Goal: Information Seeking & Learning: Learn about a topic

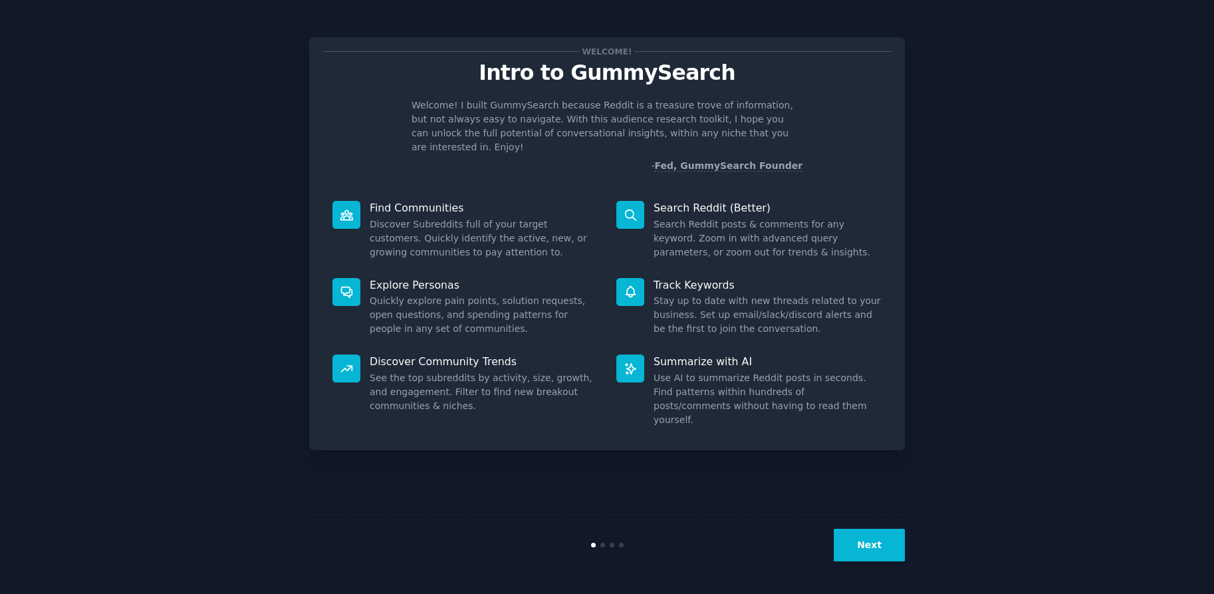
click at [868, 549] on button "Next" at bounding box center [869, 545] width 71 height 33
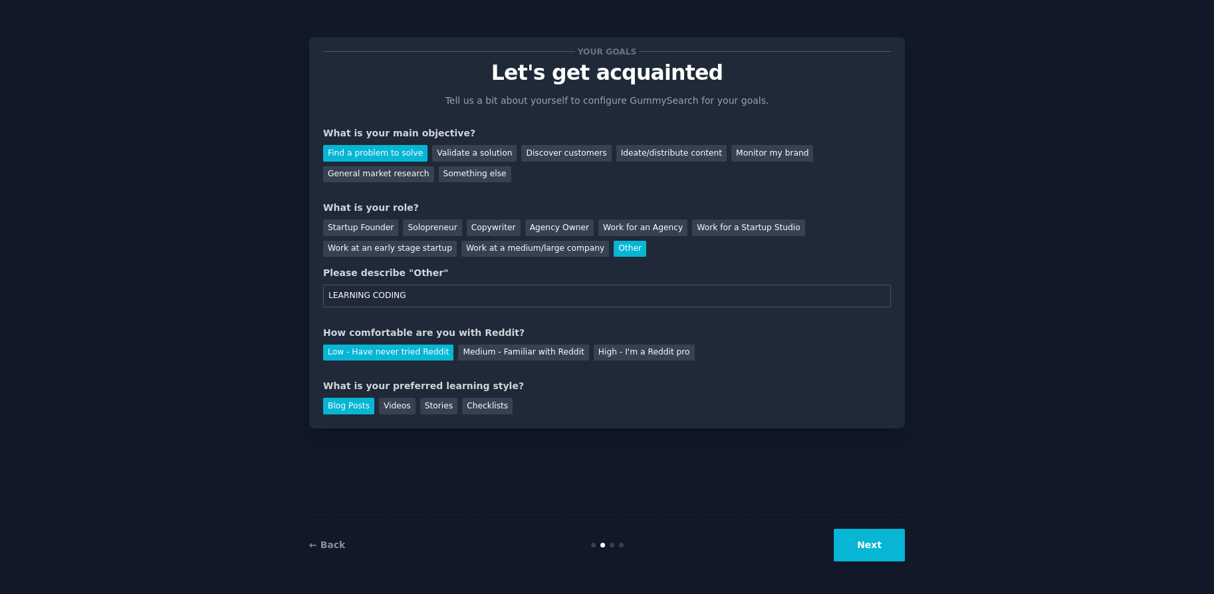
click at [868, 549] on button "Next" at bounding box center [869, 545] width 71 height 33
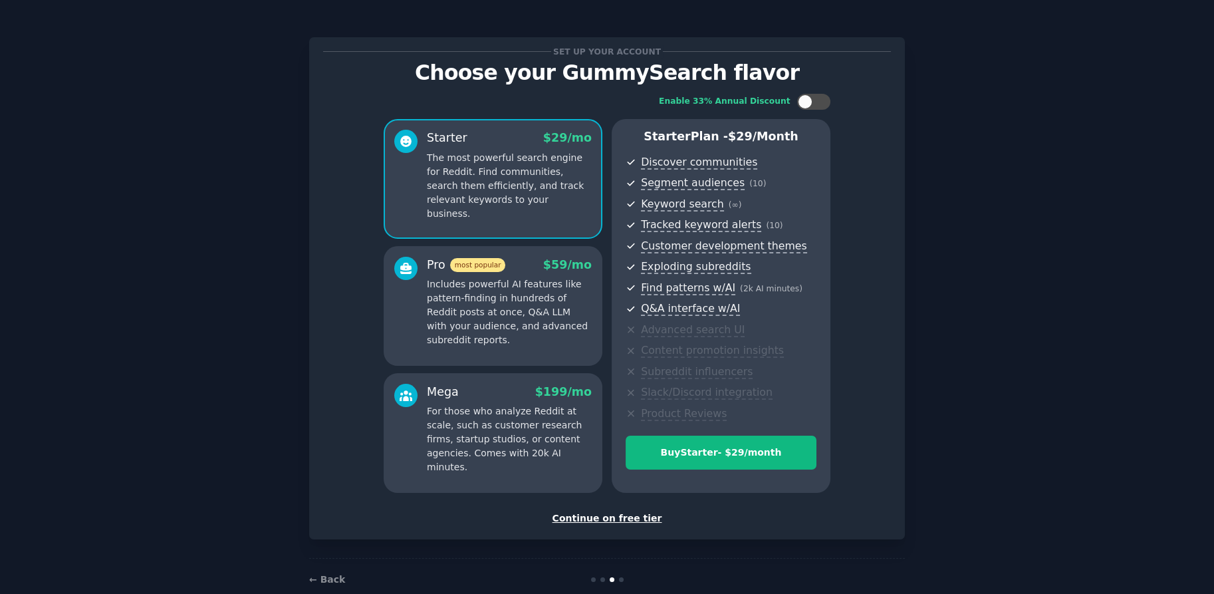
click at [586, 519] on div "Continue on free tier" at bounding box center [607, 518] width 568 height 14
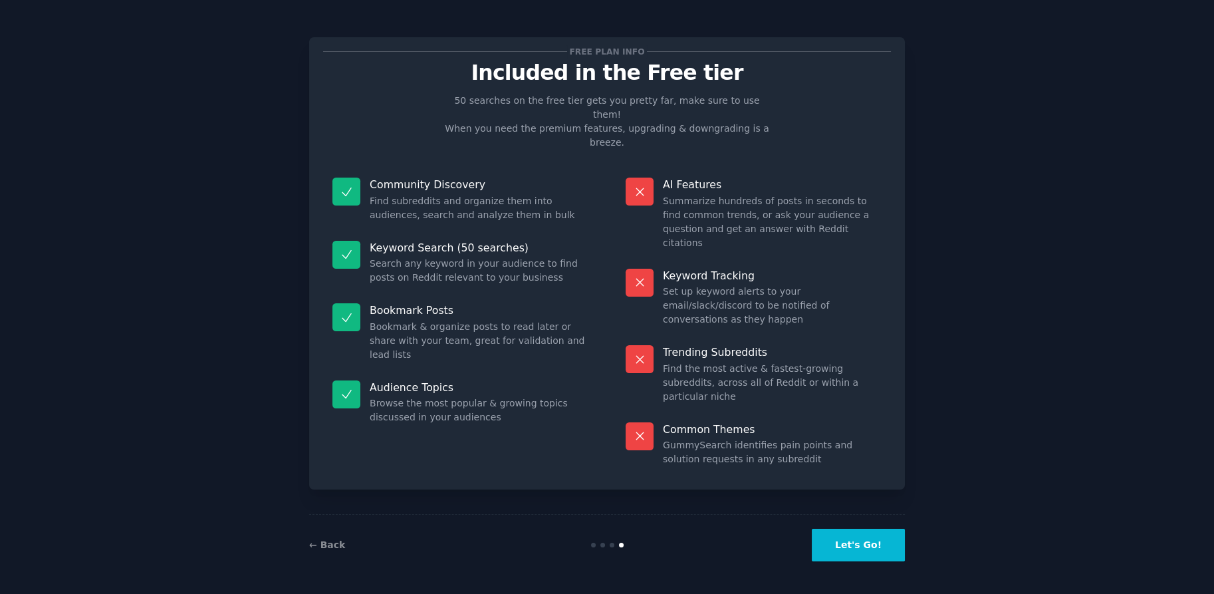
click at [844, 542] on button "Let's Go!" at bounding box center [858, 545] width 93 height 33
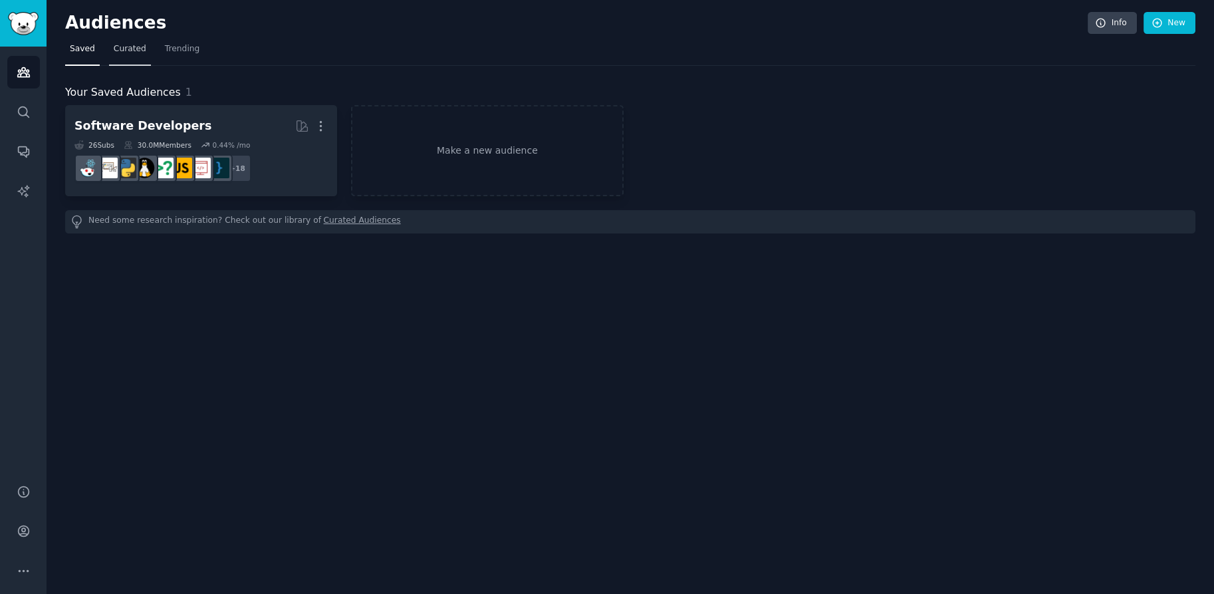
click at [122, 55] on span "Curated" at bounding box center [130, 49] width 33 height 12
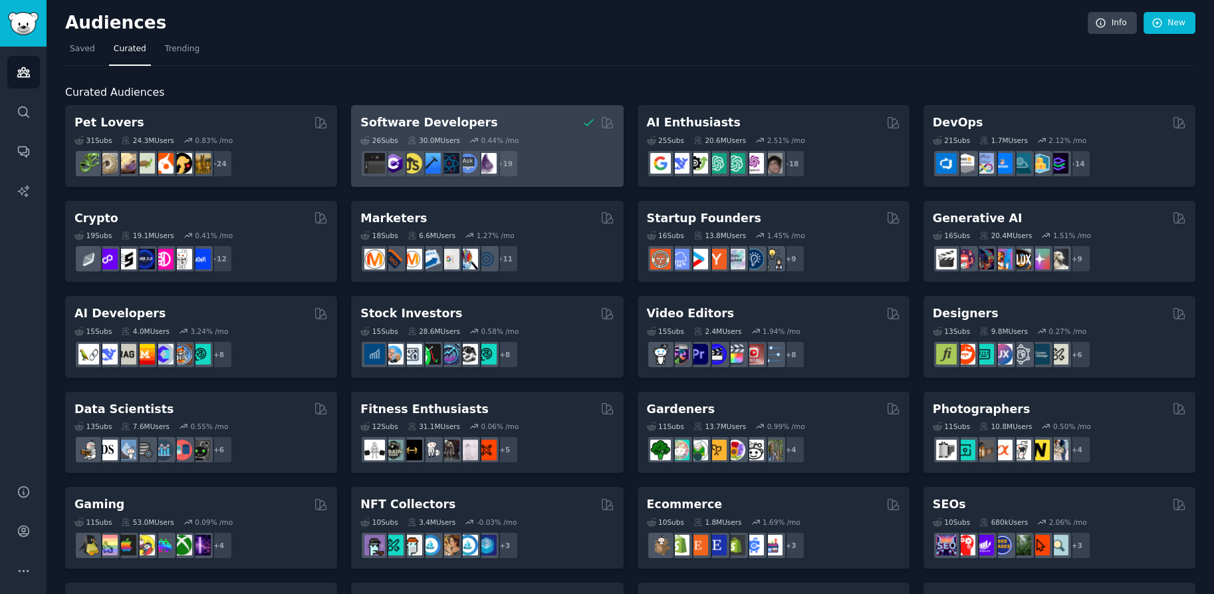
scroll to position [74, 0]
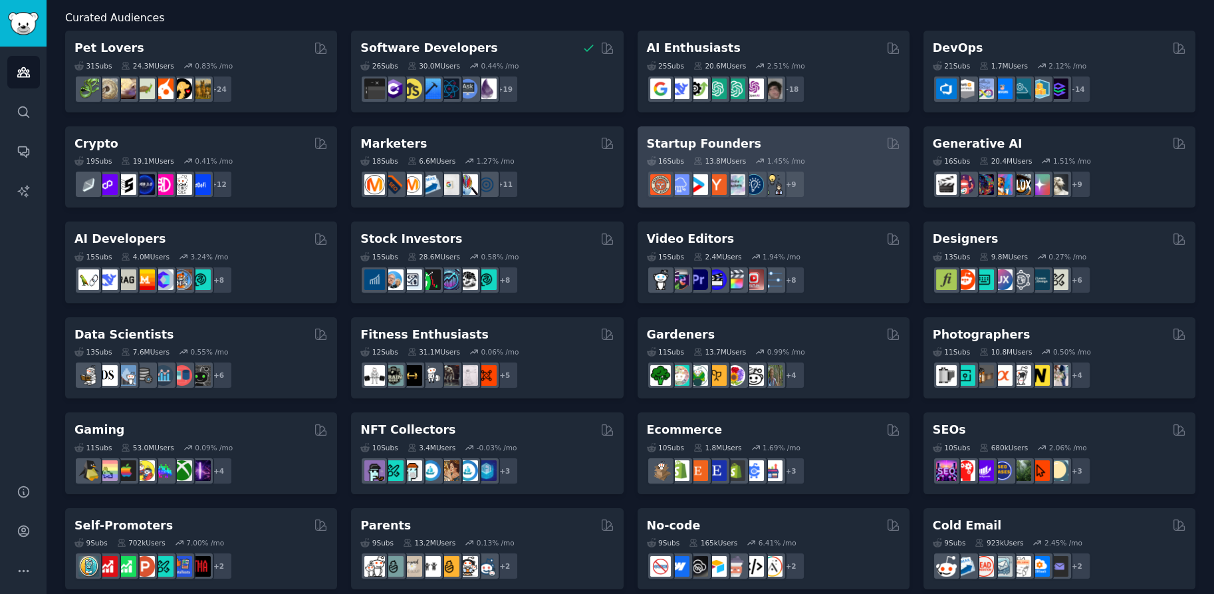
click at [713, 148] on h2 "Startup Founders" at bounding box center [704, 144] width 114 height 17
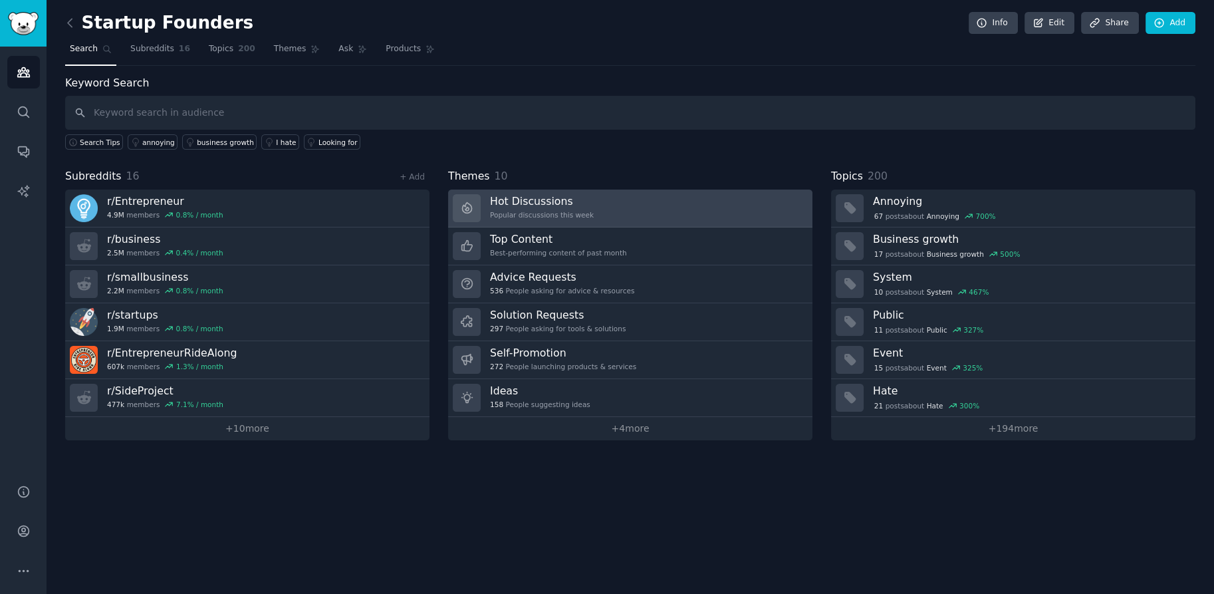
click at [681, 203] on link "Hot Discussions Popular discussions this week" at bounding box center [630, 208] width 364 height 38
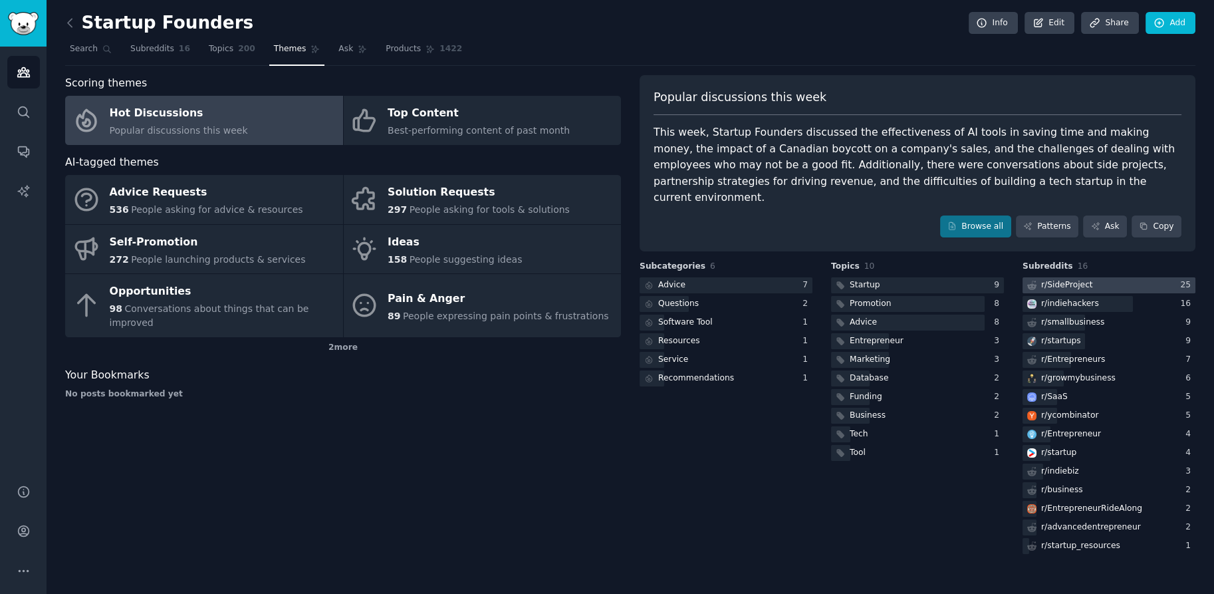
click at [1077, 279] on div "r/ SideProject" at bounding box center [1067, 285] width 52 height 12
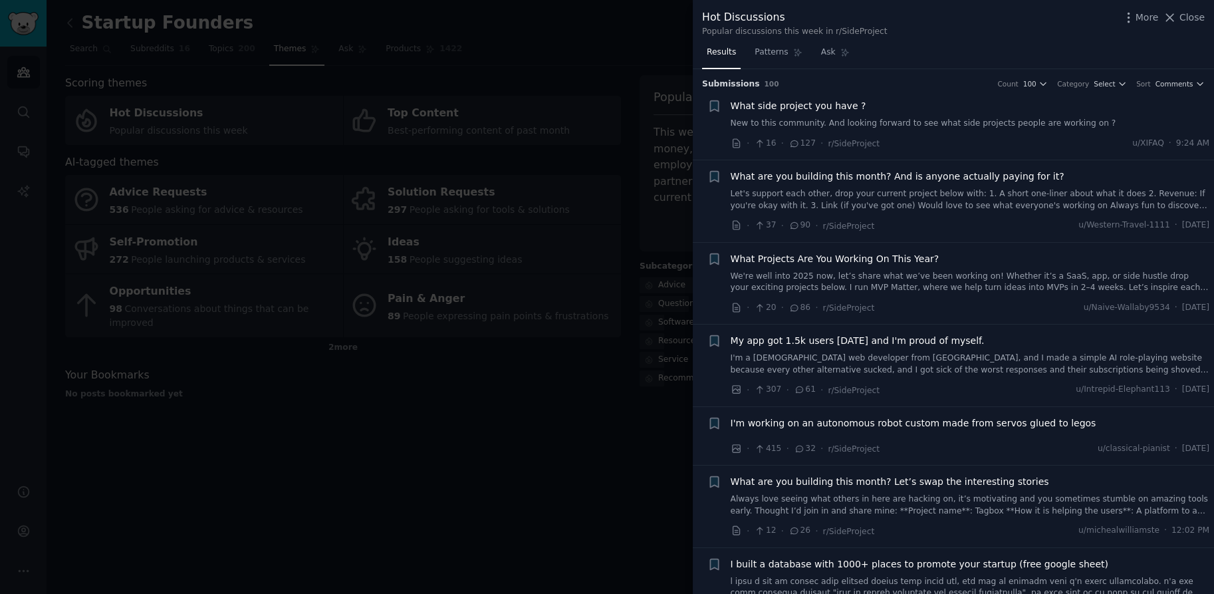
scroll to position [8, 0]
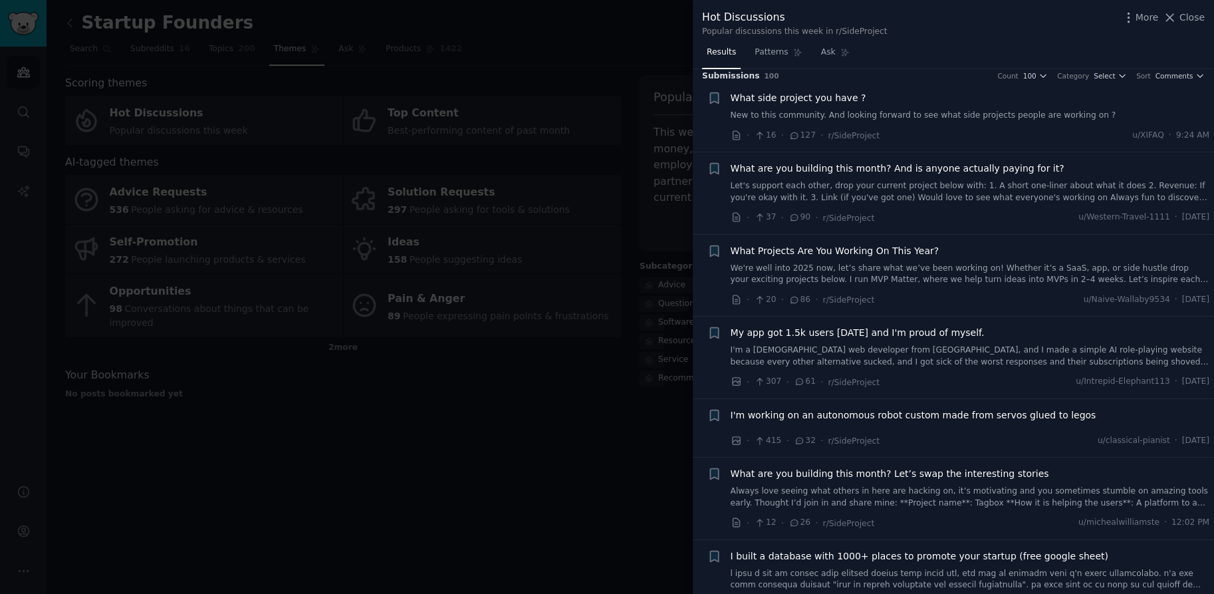
click at [1008, 267] on link "We're well into 2025 now, let’s share what we’ve been working on! Whether it’s …" at bounding box center [970, 274] width 479 height 23
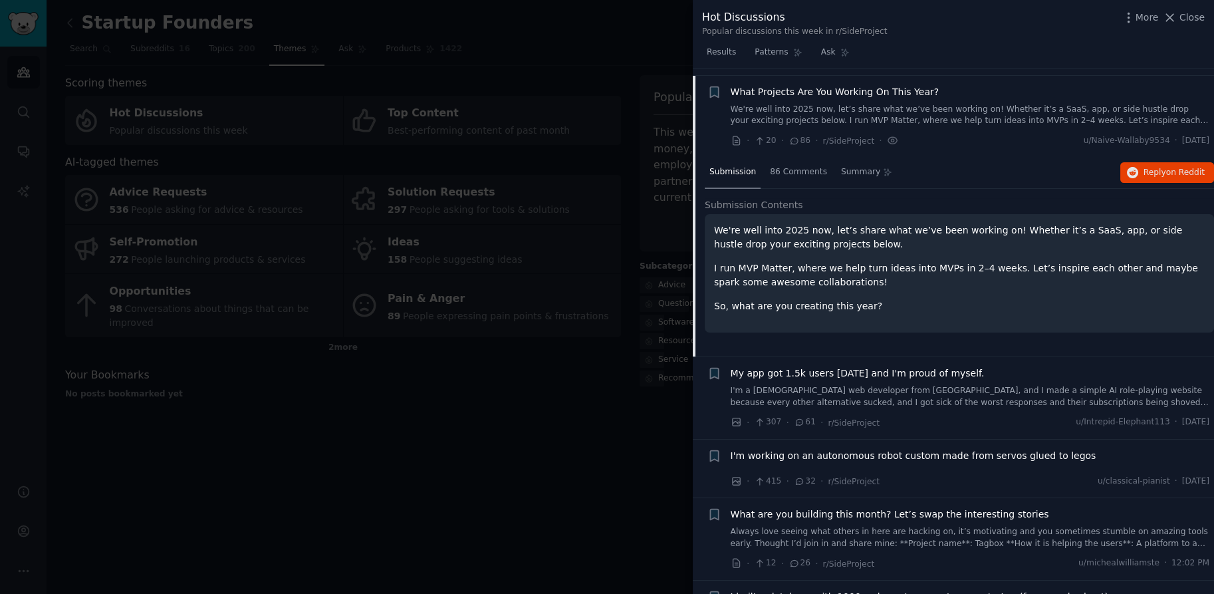
scroll to position [173, 0]
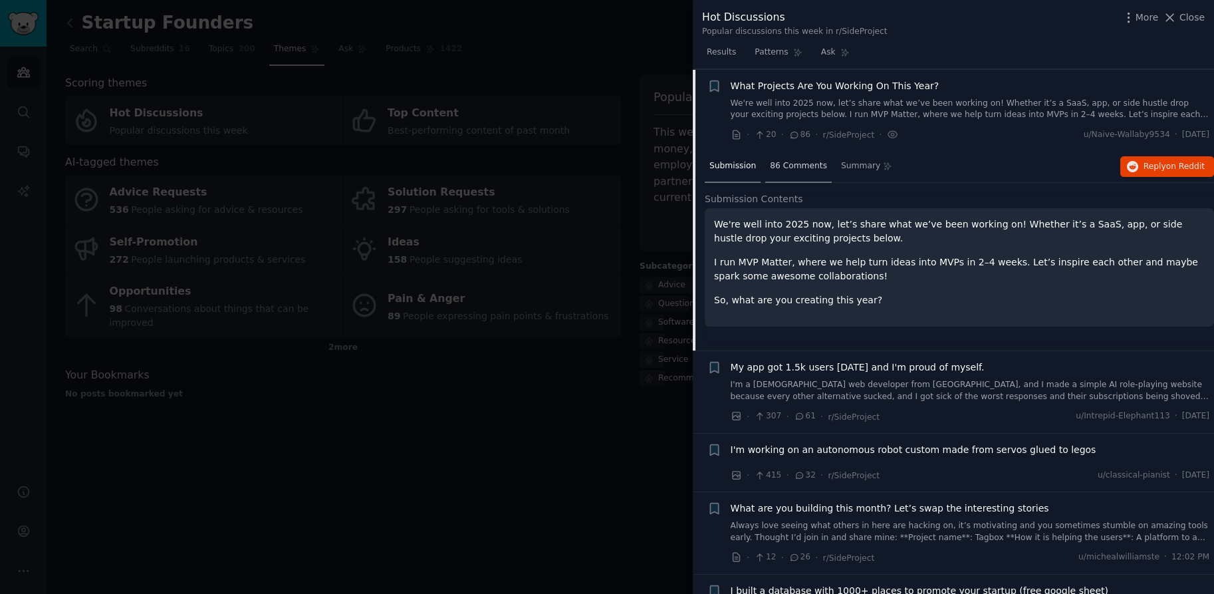
click at [798, 165] on span "86 Comments" at bounding box center [798, 166] width 57 height 12
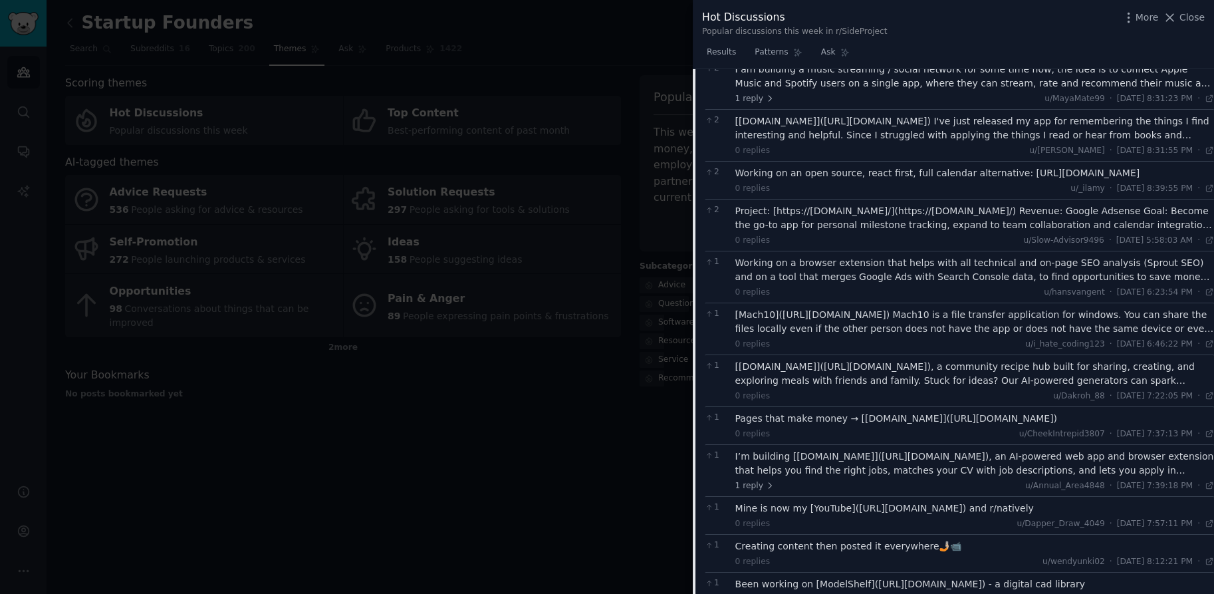
scroll to position [668, 0]
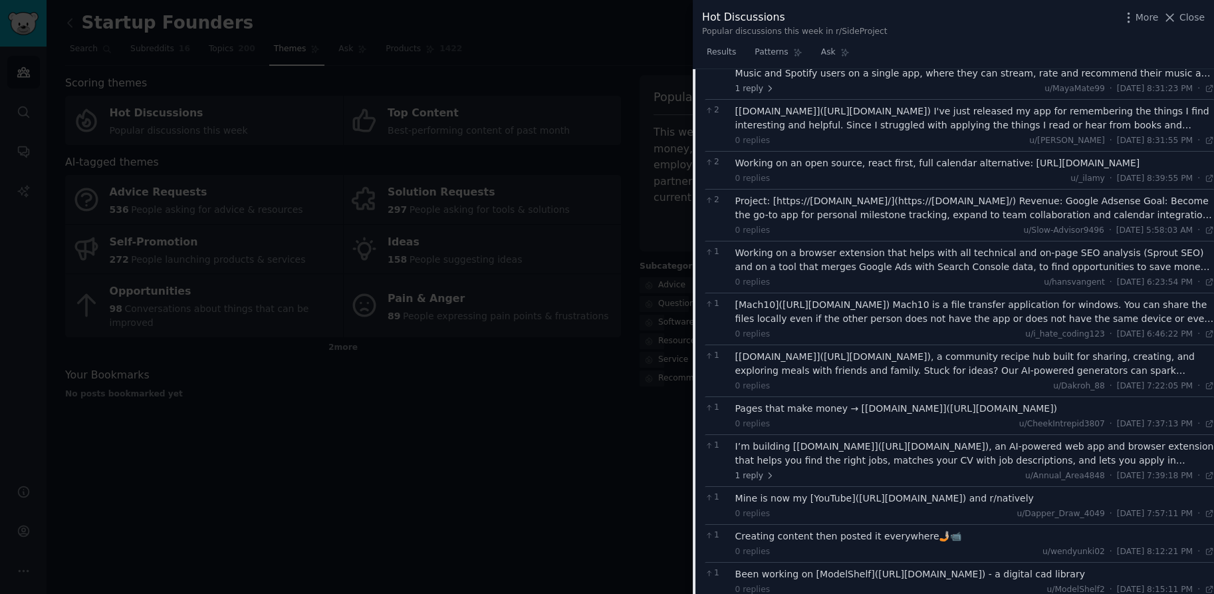
click at [638, 406] on div at bounding box center [607, 297] width 1214 height 594
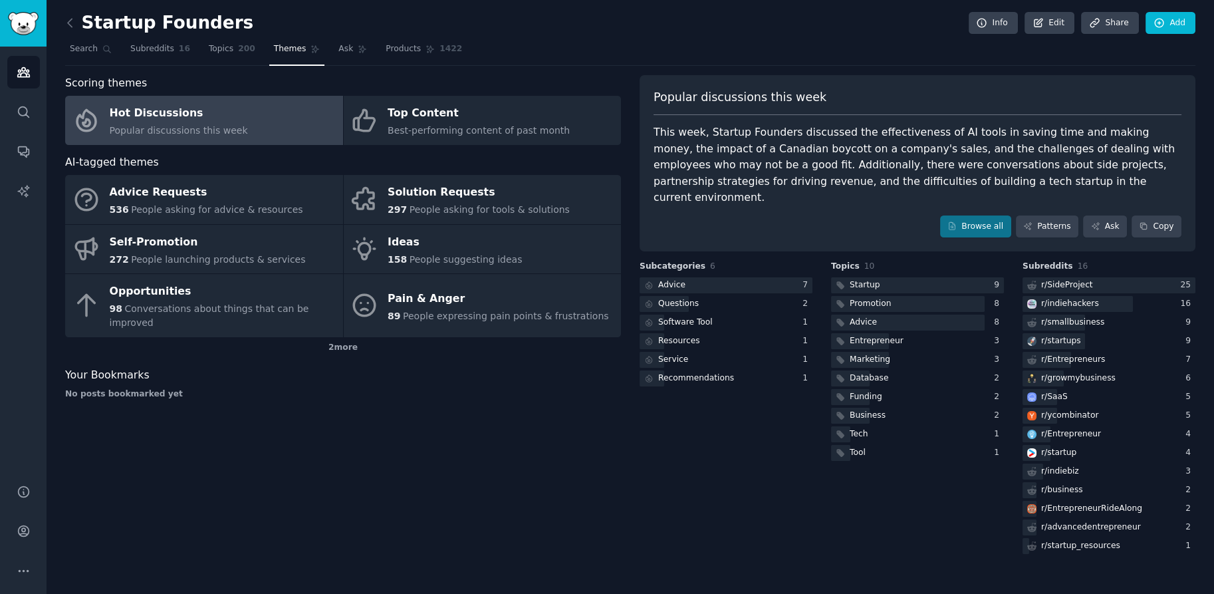
click at [766, 533] on div "Subcategories 6 Advice 7 Questions 2 Software Tool 1 Resources 1 Service 1 Reco…" at bounding box center [726, 409] width 173 height 296
click at [1061, 465] on div "r/ indiebiz" at bounding box center [1060, 471] width 38 height 12
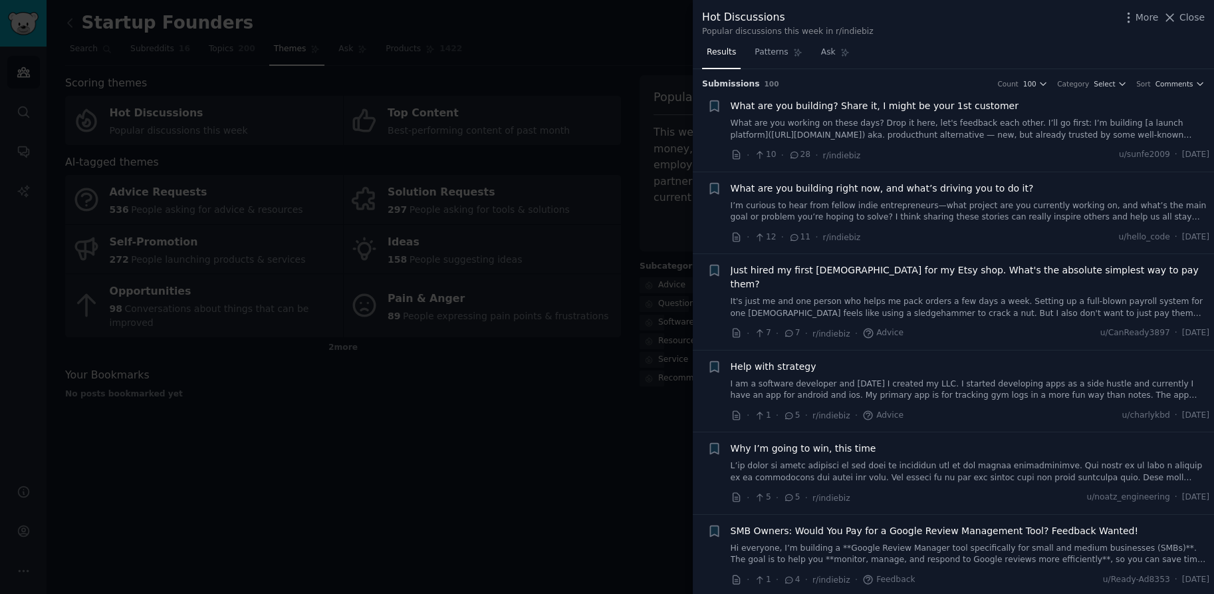
click at [408, 376] on div at bounding box center [607, 297] width 1214 height 594
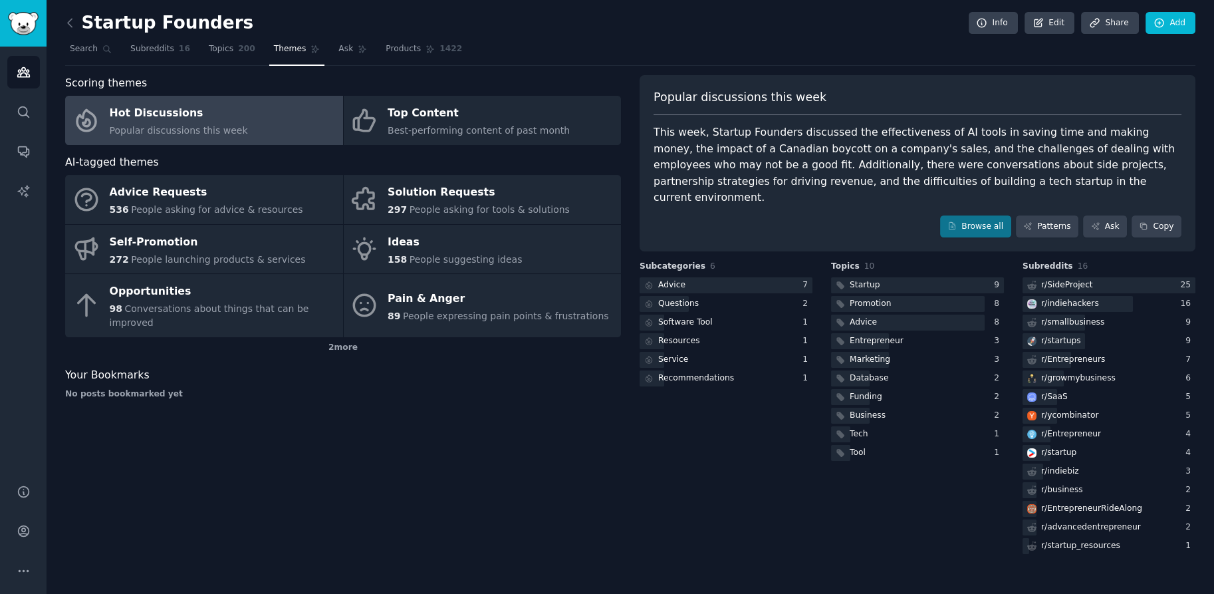
click at [76, 30] on link at bounding box center [73, 23] width 17 height 21
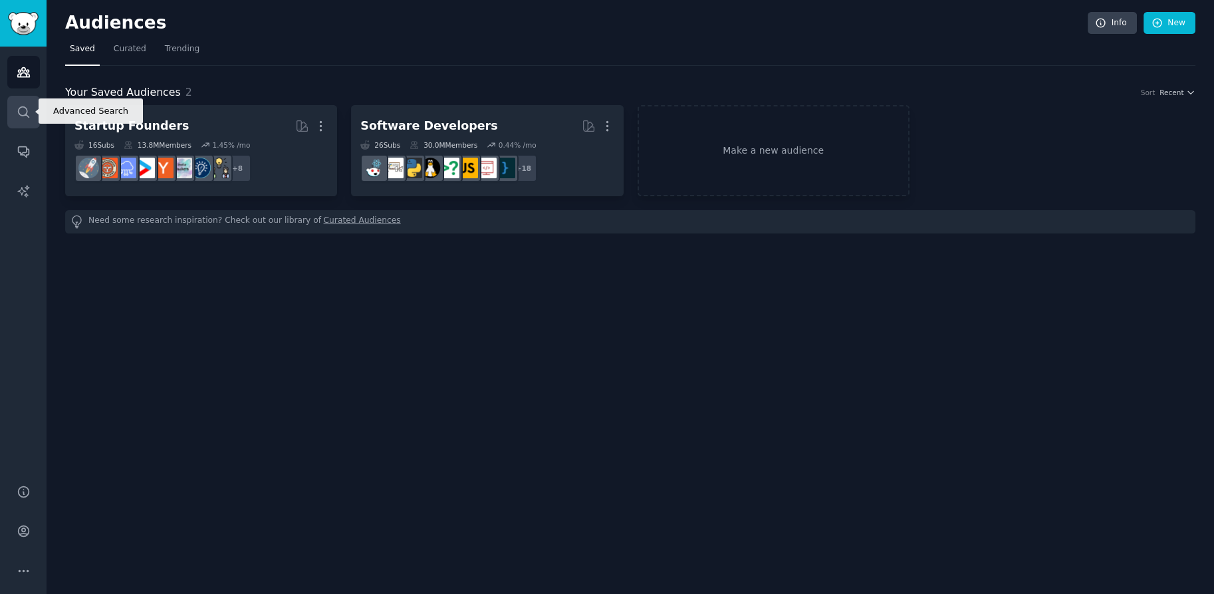
click at [13, 114] on link "Search" at bounding box center [23, 112] width 33 height 33
